Goal: Use online tool/utility: Use online tool/utility

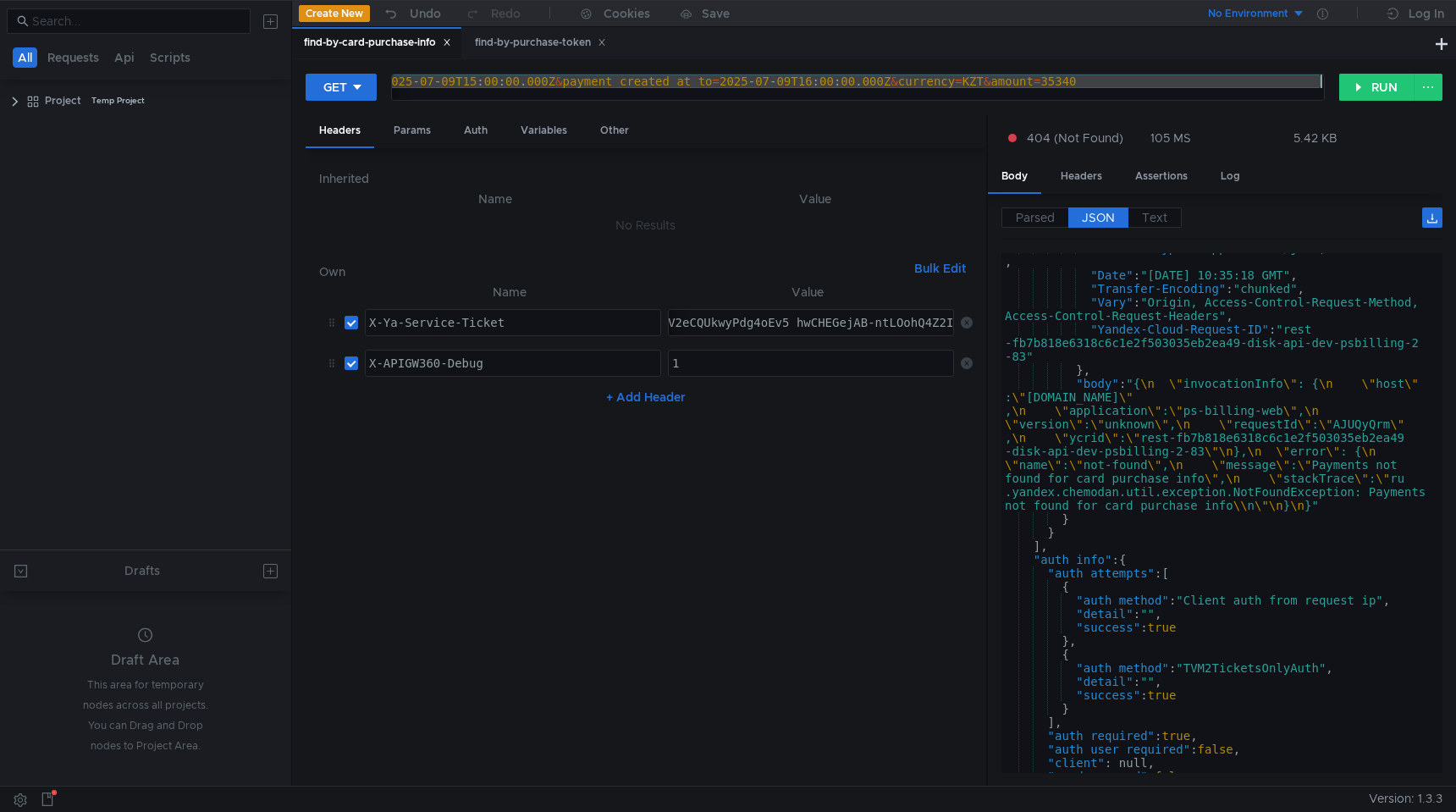
scroll to position [1528, 0]
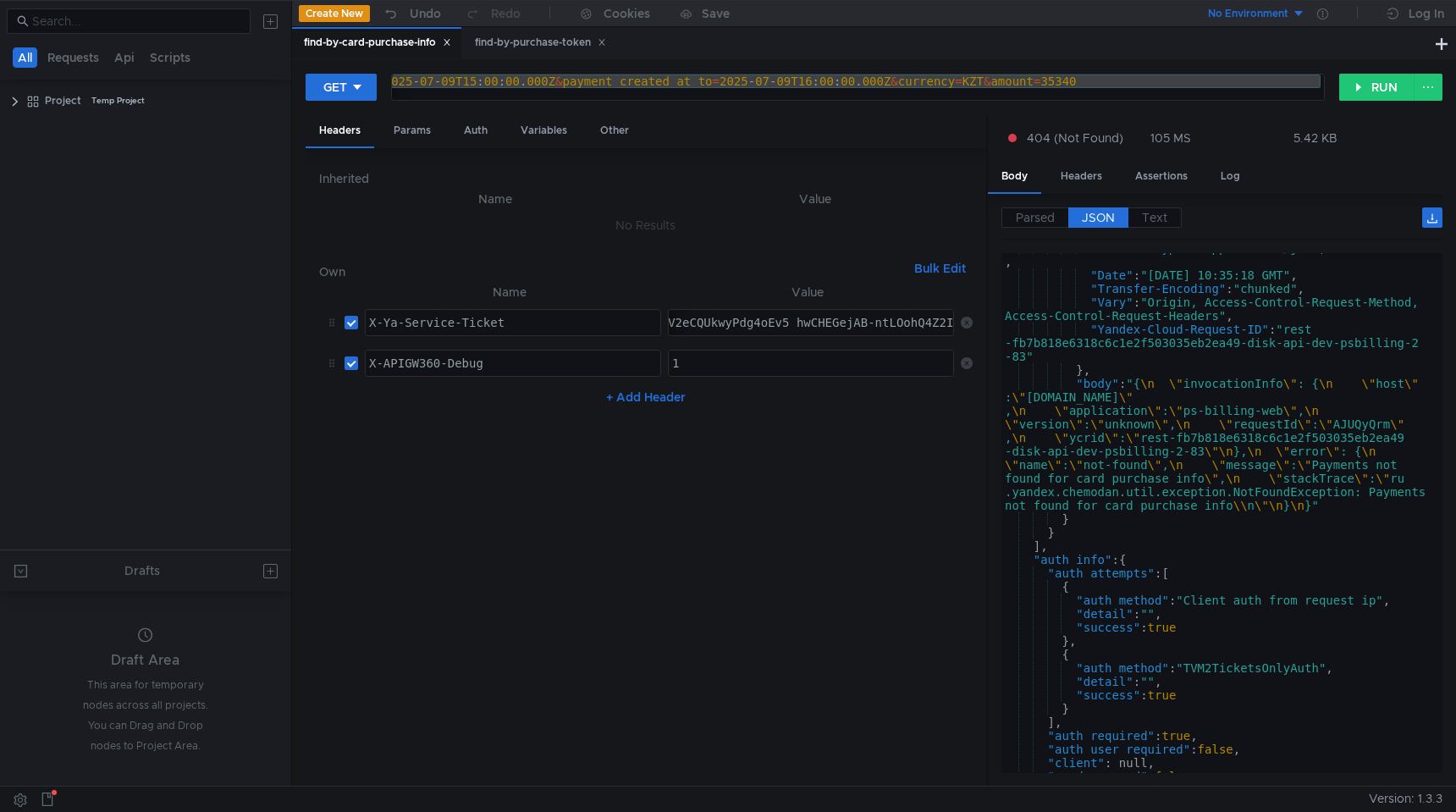
scroll to position [1528, 0]
click at [774, 213] on td "No Results" at bounding box center [645, 226] width 654 height 33
click at [508, 39] on div "find-by-purchase-token" at bounding box center [540, 42] width 131 height 18
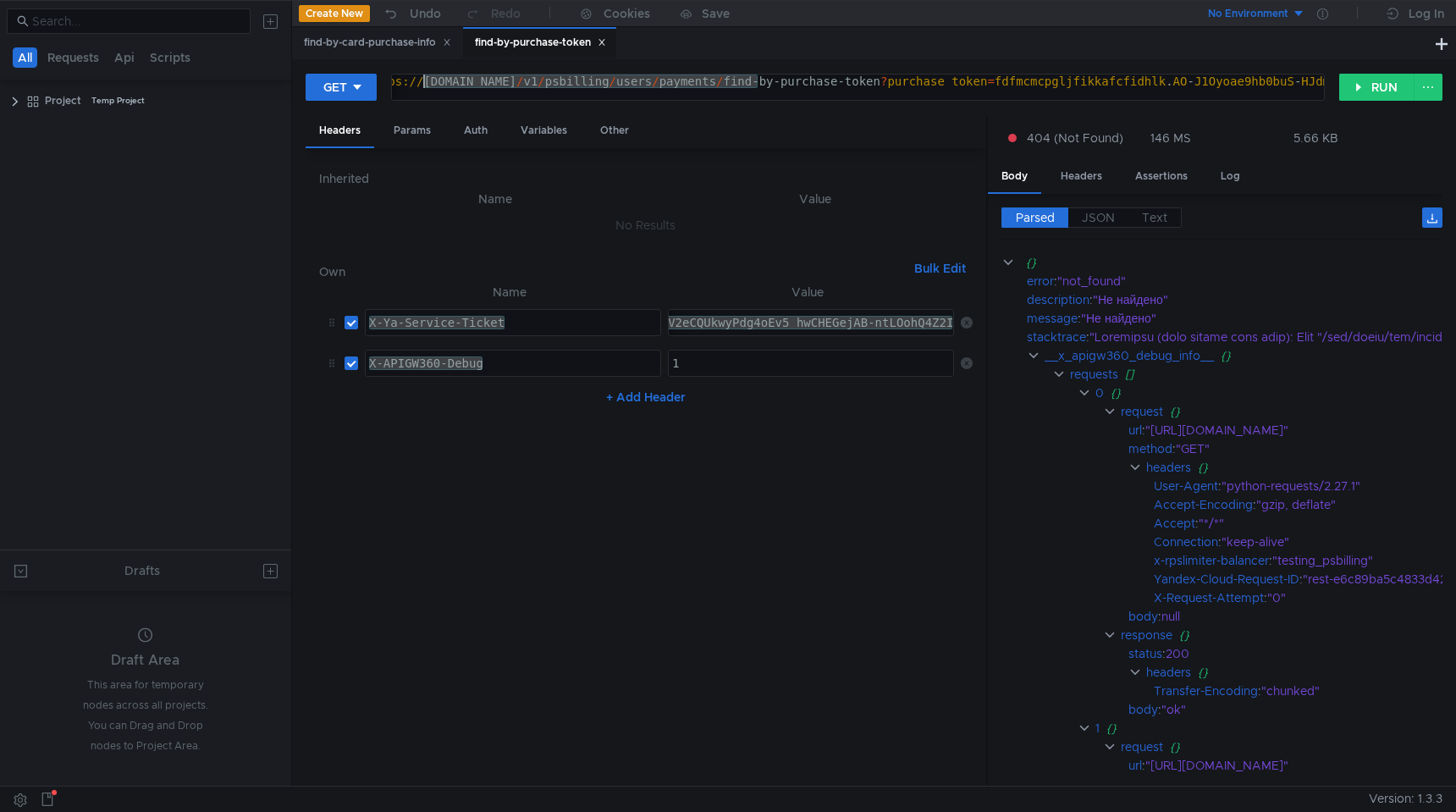
drag, startPoint x: 756, startPoint y: 82, endPoint x: 422, endPoint y: 77, distance: 334.0
click at [422, 78] on div "https:// [DOMAIN_NAME] / v1 / psbilling / users / payments / find-by-purchase-t…" at bounding box center [1269, 95] width 1813 height 40
paste textarea
type textarea "[URL][DOMAIN_NAME]"
click at [1362, 84] on button "RUN" at bounding box center [1376, 87] width 75 height 27
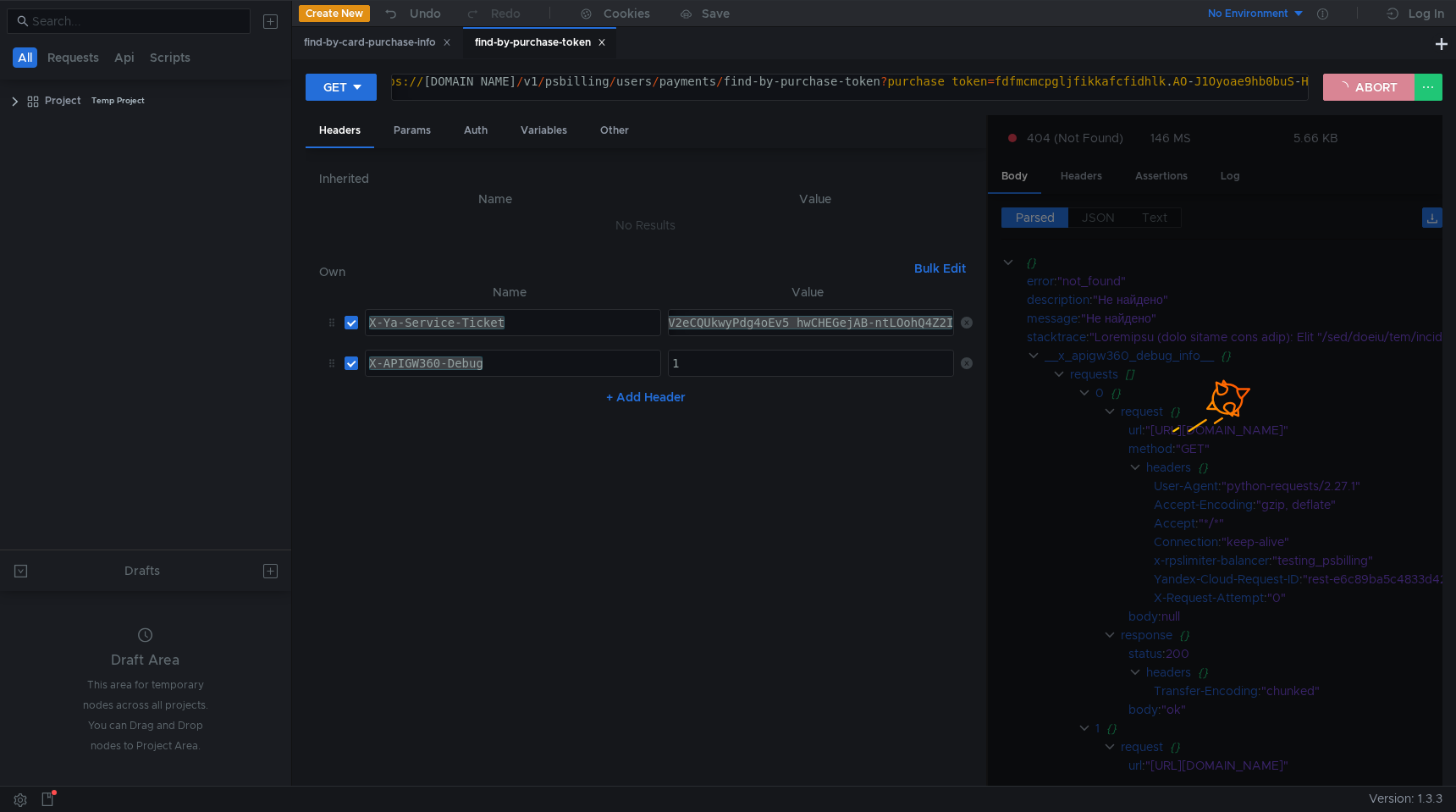
click at [1355, 89] on button "ABORT" at bounding box center [1368, 87] width 91 height 27
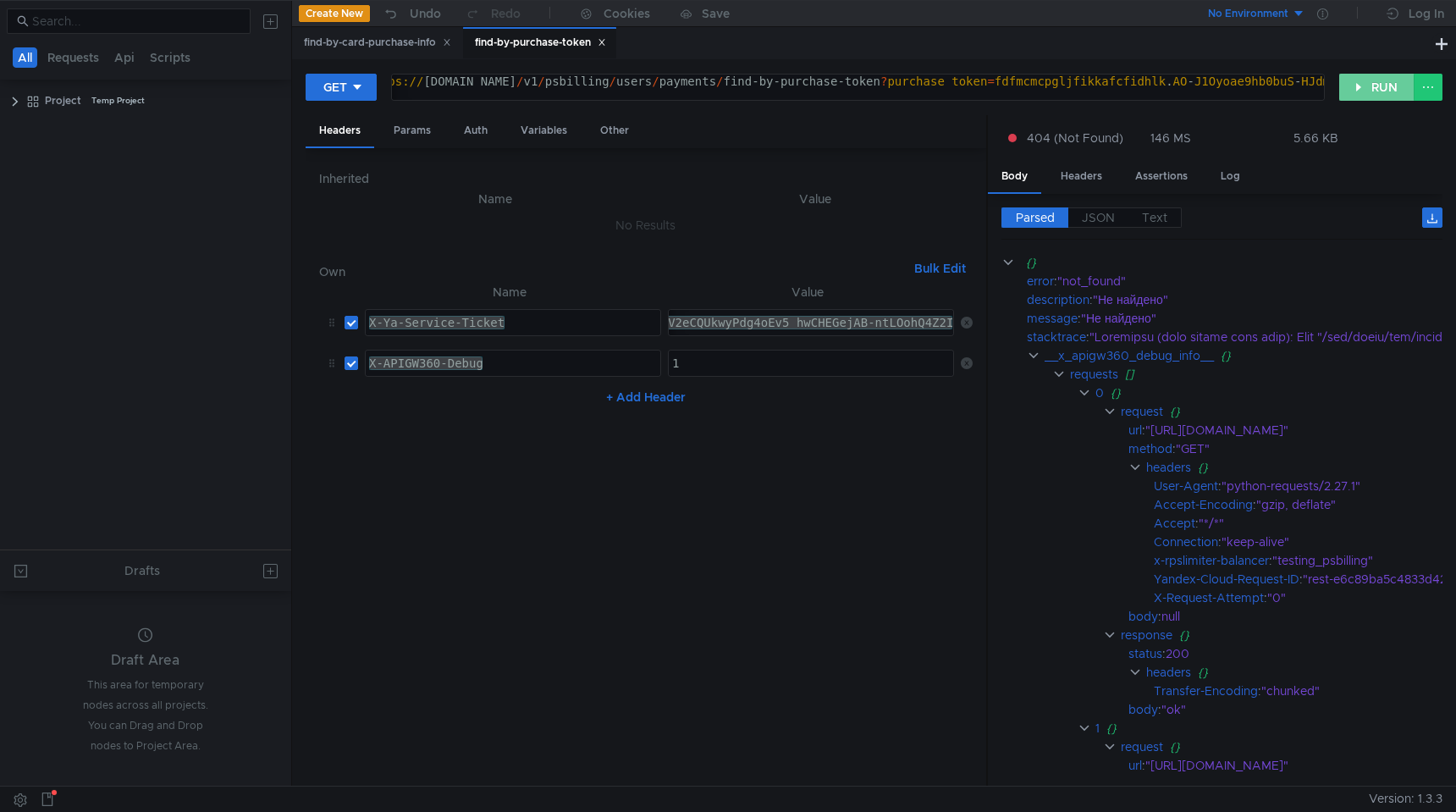
click at [1355, 89] on button "RUN" at bounding box center [1376, 87] width 75 height 27
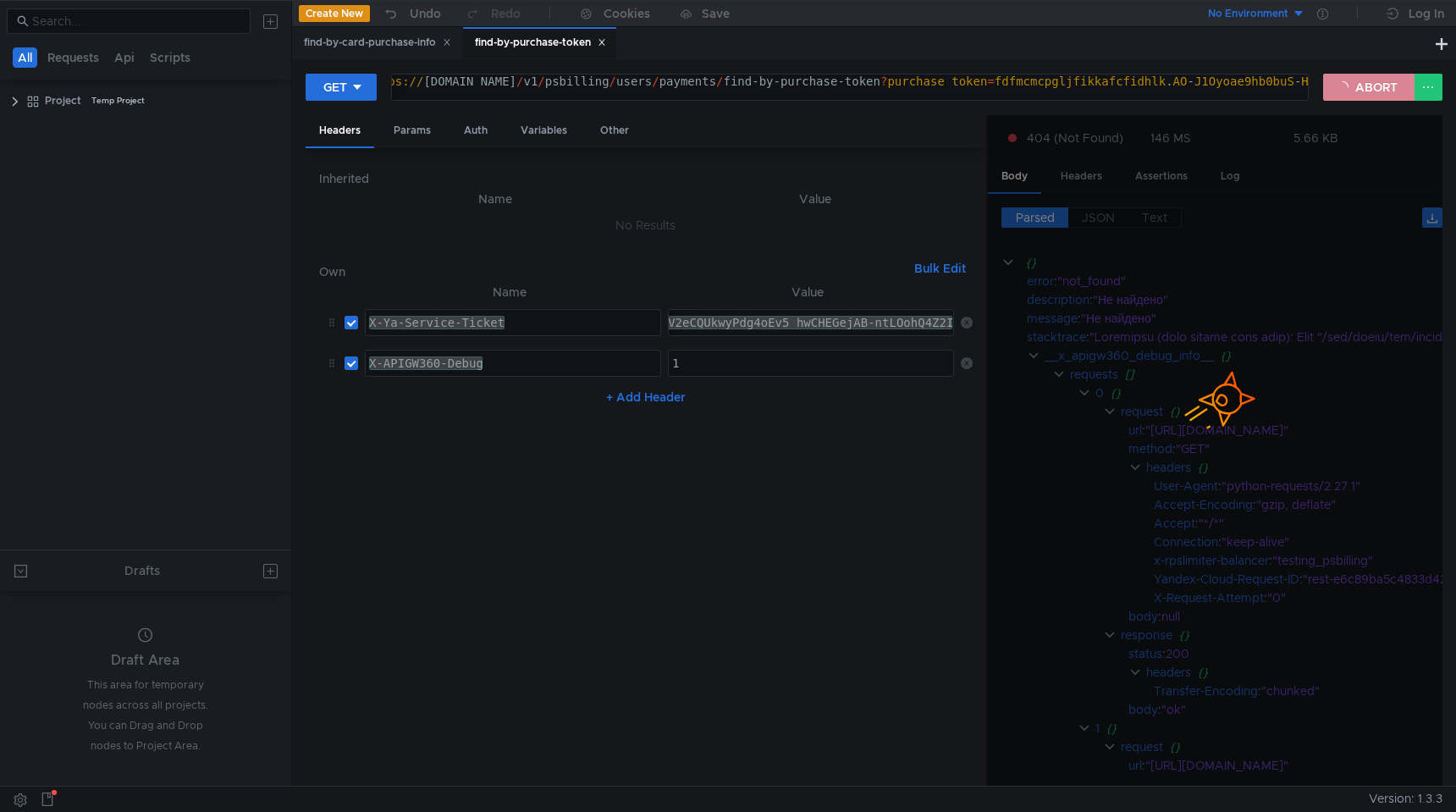
click at [1355, 89] on button "ABORT" at bounding box center [1368, 87] width 91 height 27
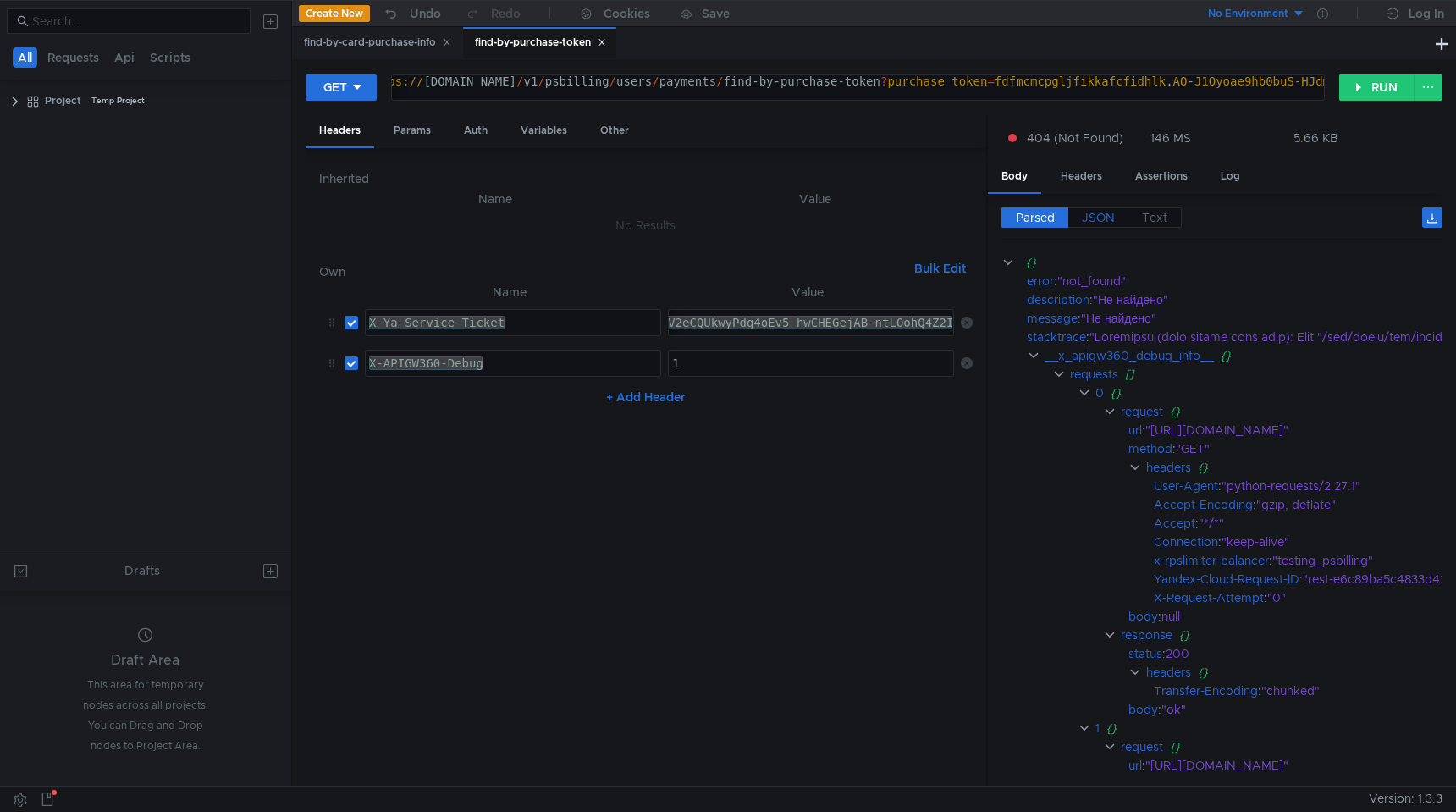
click at [1097, 218] on span "JSON" at bounding box center [1098, 218] width 33 height 15
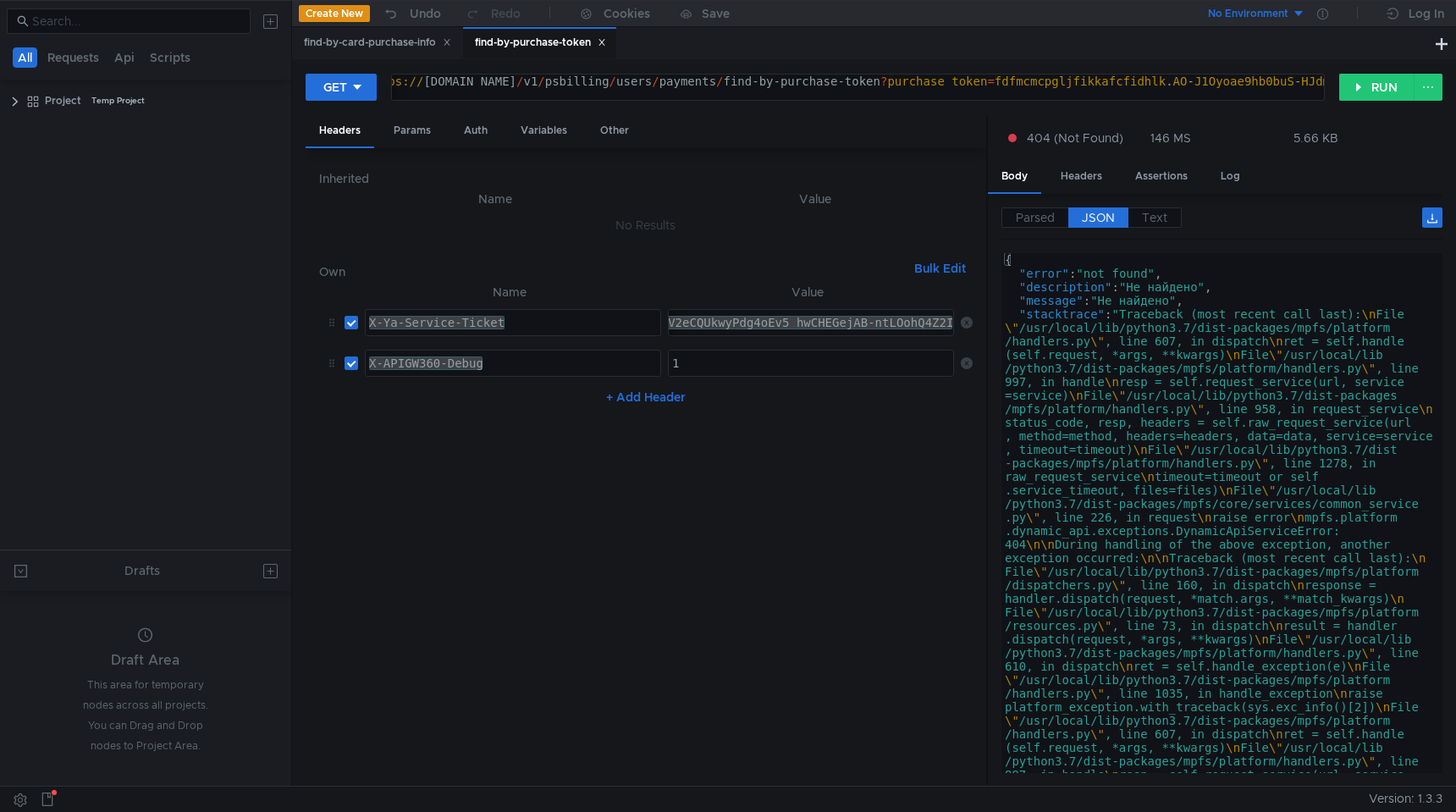
click at [1098, 211] on span "JSON" at bounding box center [1098, 218] width 33 height 15
click at [1046, 208] on label "Parsed" at bounding box center [1035, 217] width 67 height 20
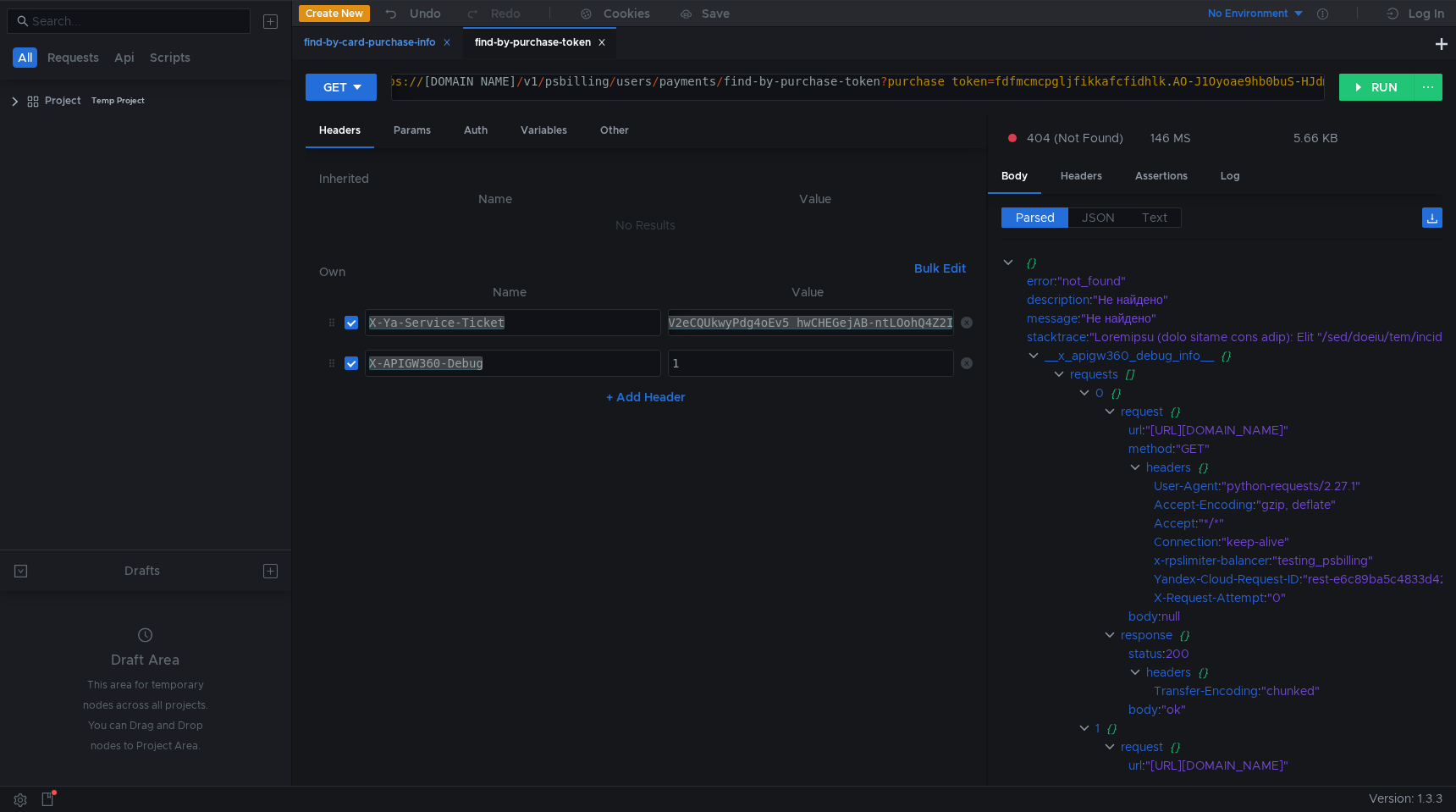
click at [413, 54] on div "find-by-card-purchase-info" at bounding box center [376, 42] width 169 height 32
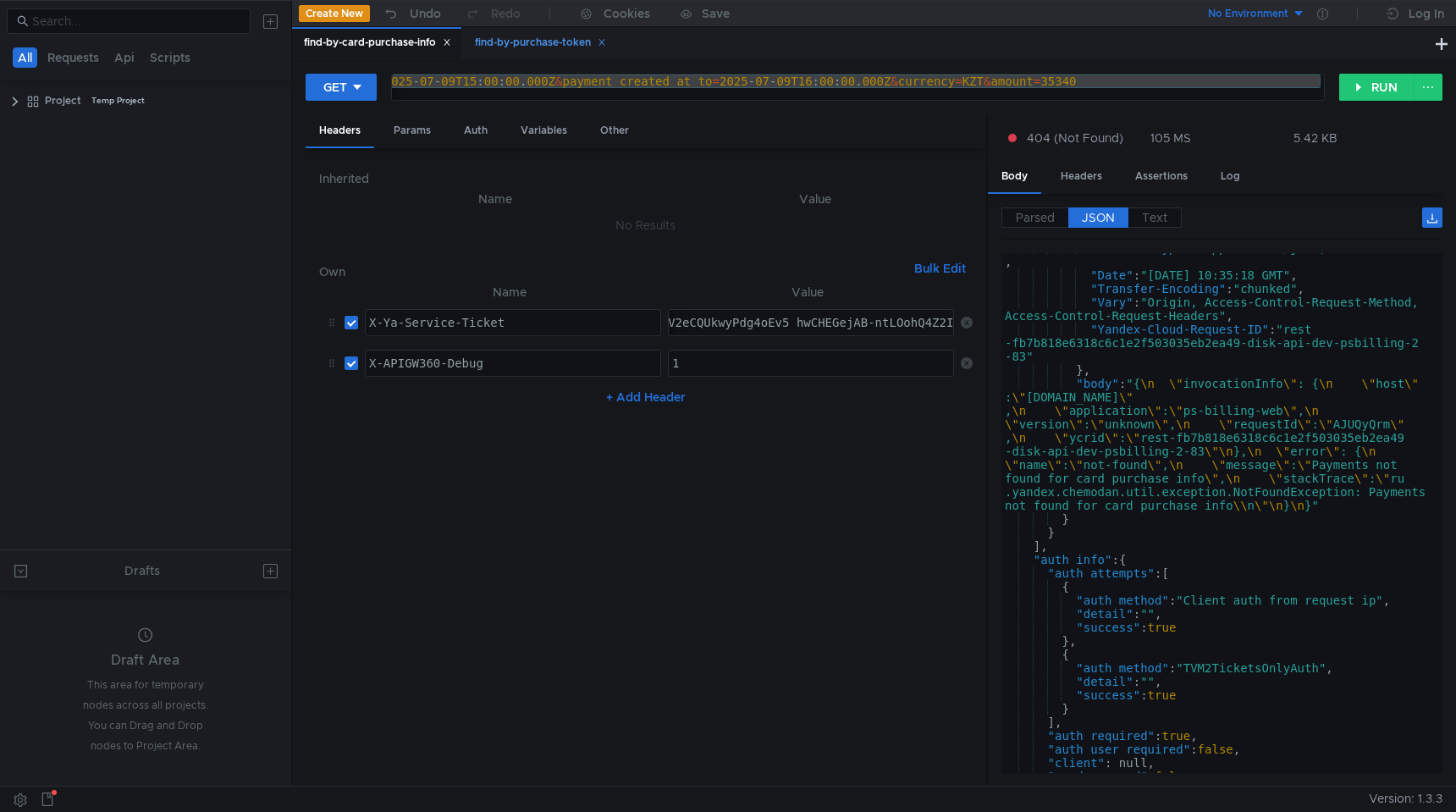
click at [518, 49] on div "find-by-purchase-token" at bounding box center [540, 42] width 131 height 18
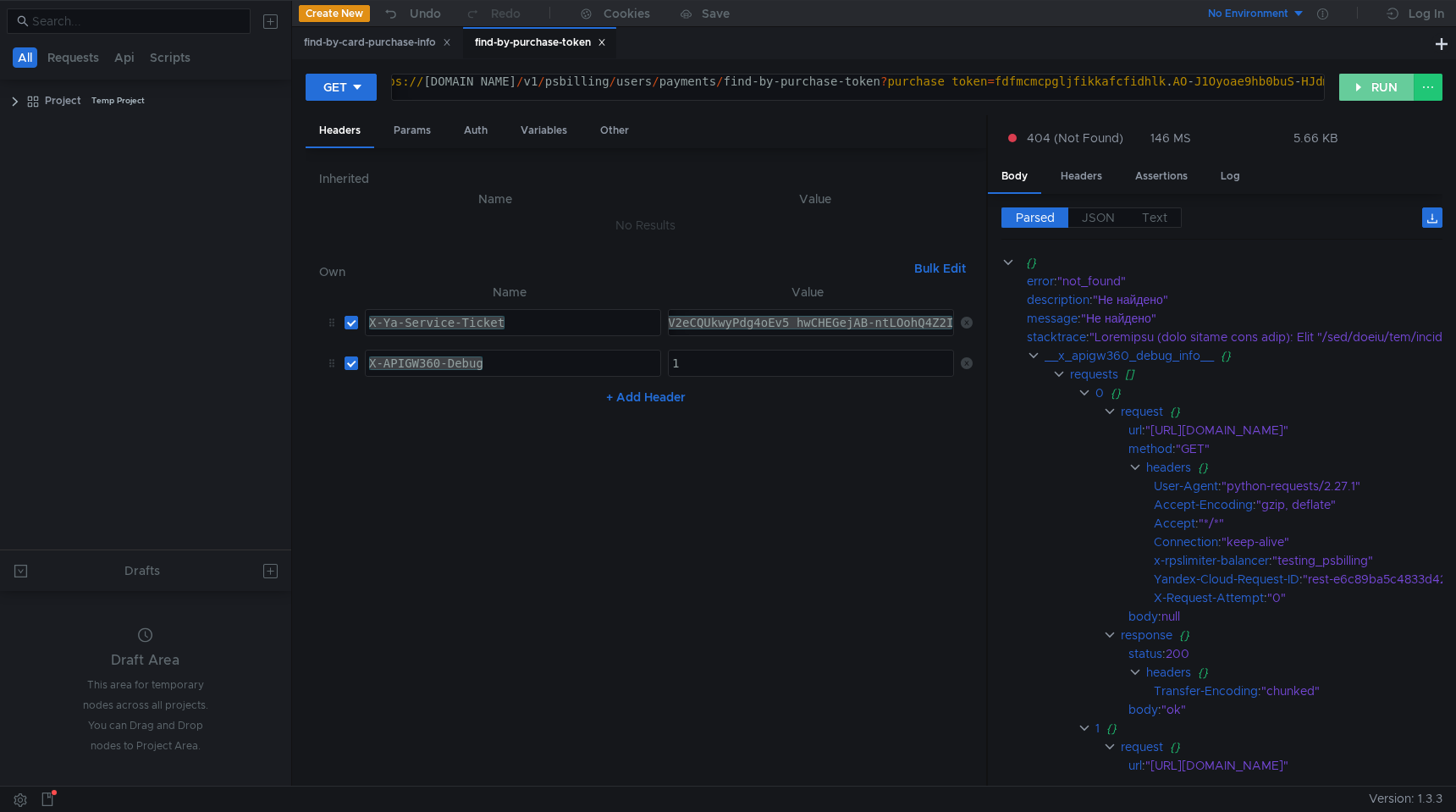
click at [1397, 80] on button "RUN" at bounding box center [1376, 87] width 75 height 27
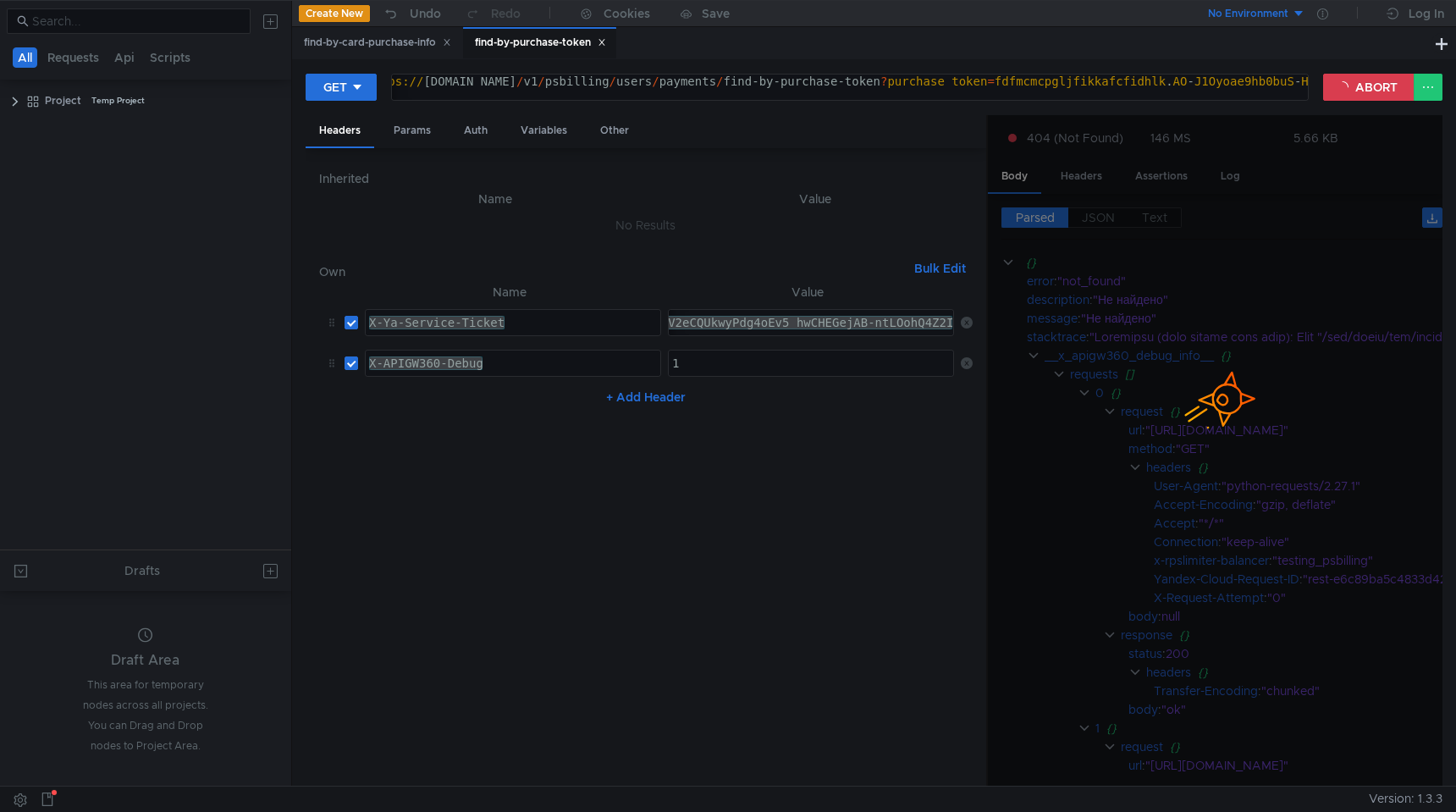
click at [519, 80] on div "https:// [DOMAIN_NAME] / v1 / psbilling / users / payments / find-by-purchase-t…" at bounding box center [1177, 95] width 1628 height 40
type textarea "[URL][DOMAIN_NAME]"
click at [1350, 80] on button "ABORT" at bounding box center [1368, 87] width 91 height 27
click at [1093, 202] on div at bounding box center [1214, 451] width 454 height 672
